Goal: Information Seeking & Learning: Learn about a topic

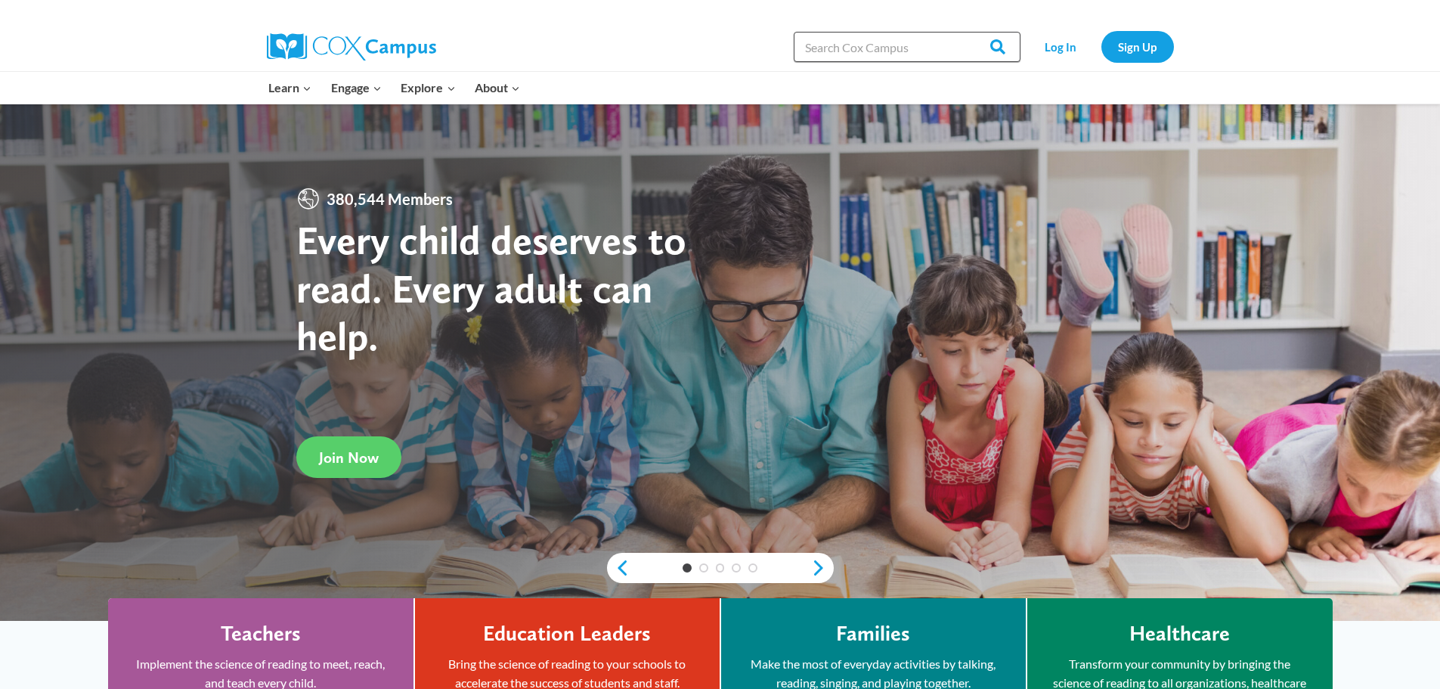
click at [862, 46] on input "Search in [URL][DOMAIN_NAME]" at bounding box center [907, 47] width 227 height 30
click at [862, 44] on input "Search in [URL][DOMAIN_NAME]" at bounding box center [907, 47] width 227 height 30
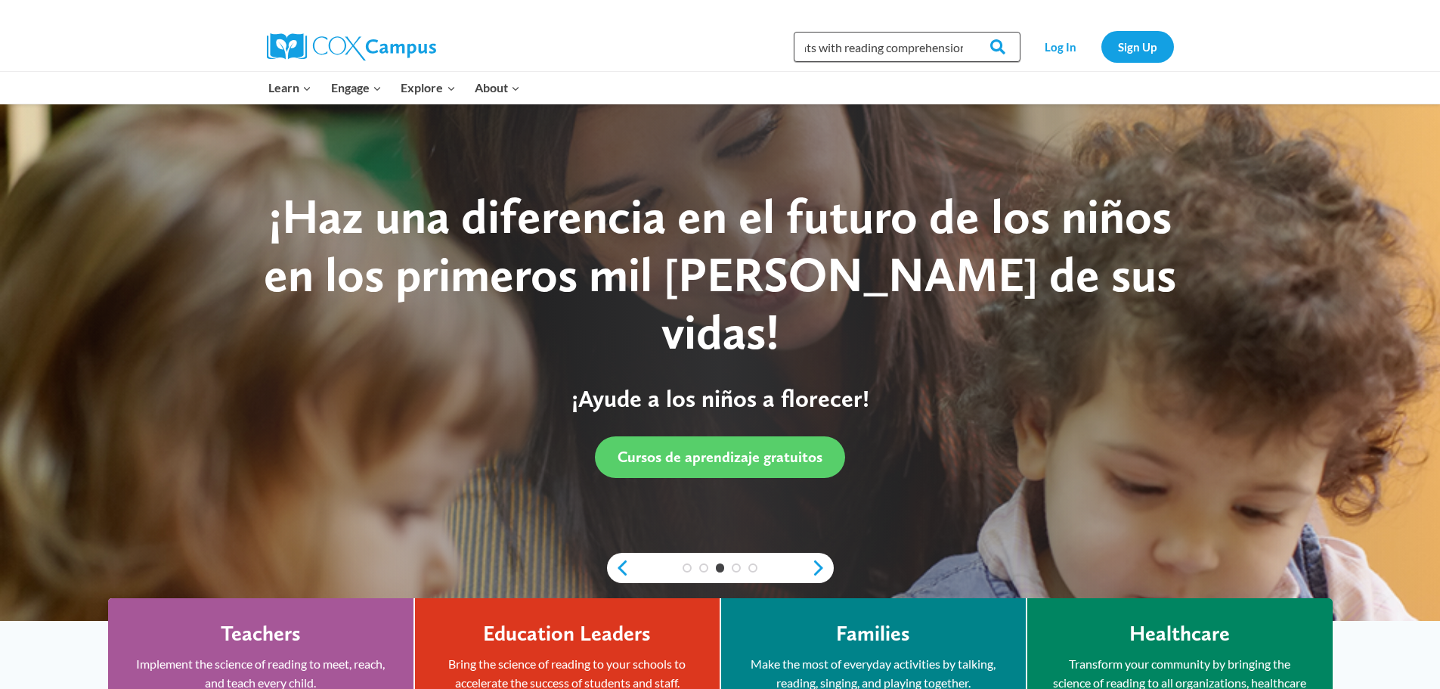
scroll to position [0, 258]
type input "supporting middle school and high school students with reading comprehension"
click at [961, 32] on input "Search" at bounding box center [990, 47] width 59 height 30
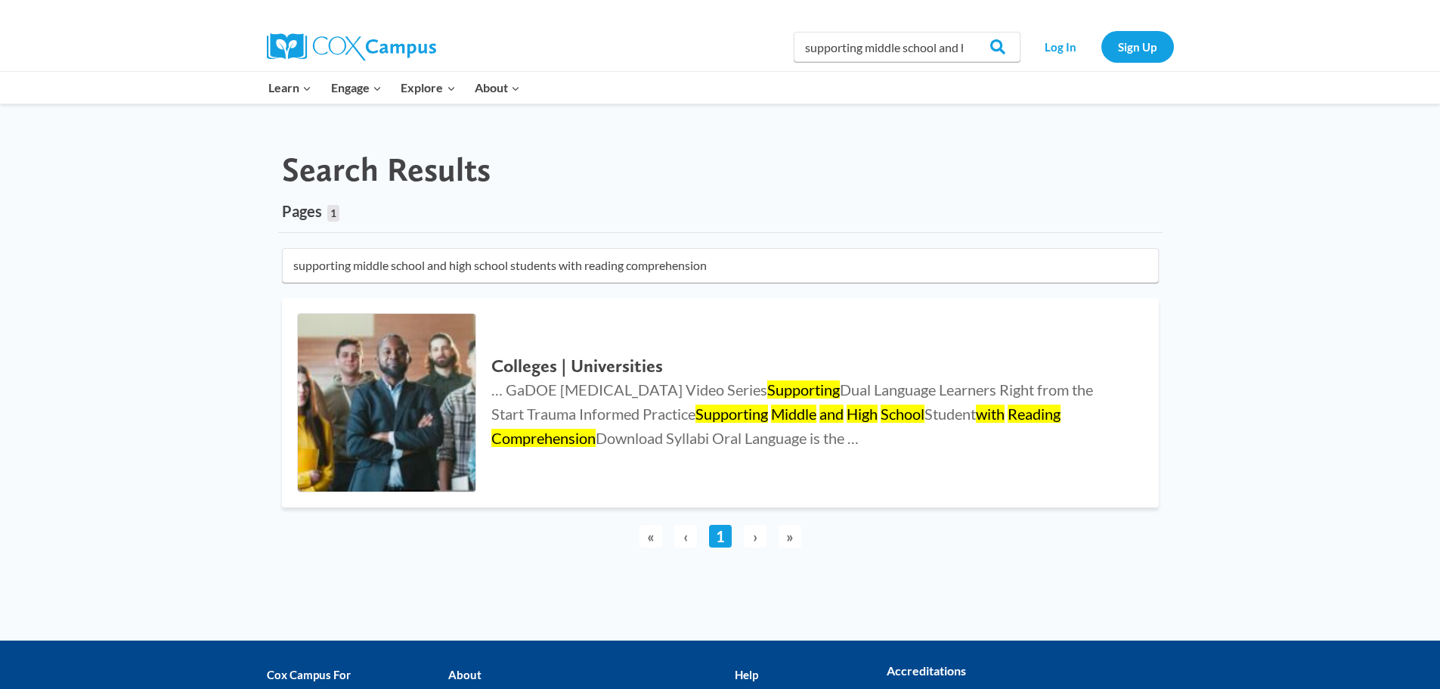
click at [357, 51] on img at bounding box center [351, 46] width 169 height 27
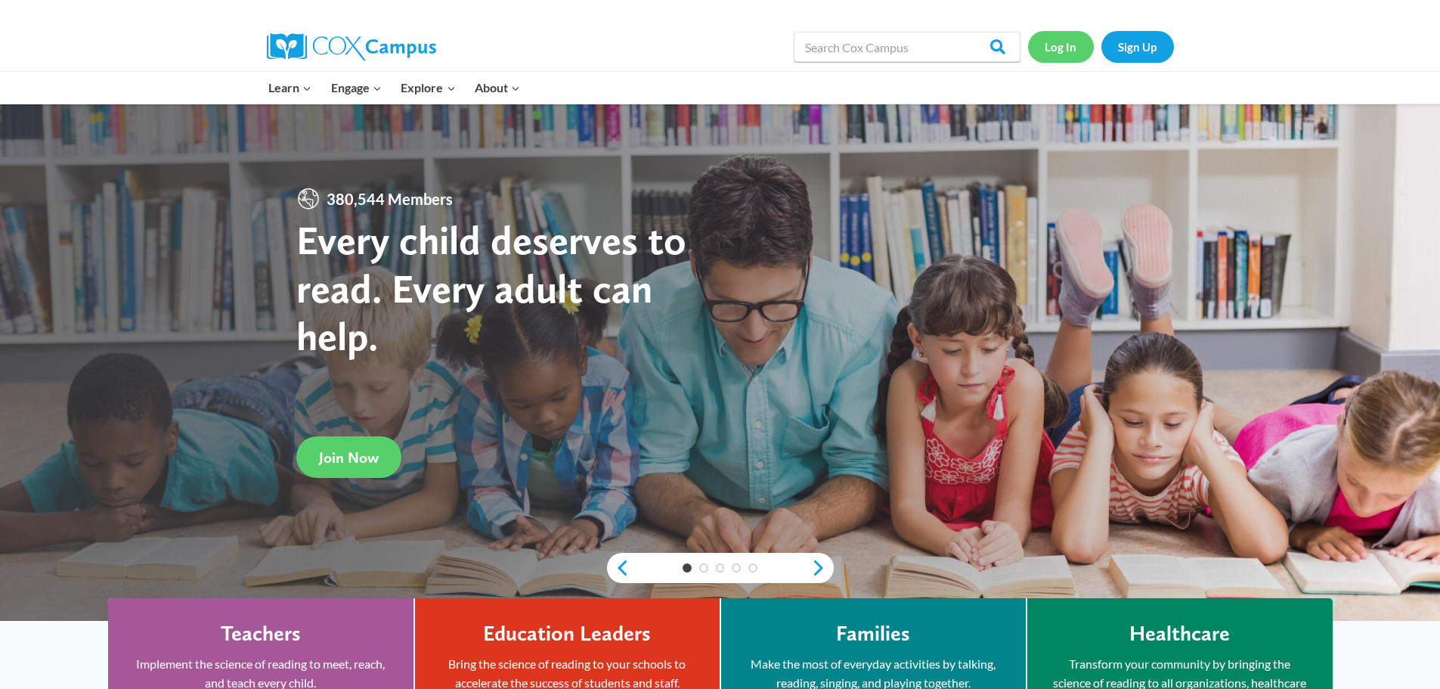
click at [1061, 56] on link "Log In" at bounding box center [1061, 46] width 66 height 31
